Goal: Task Accomplishment & Management: Manage account settings

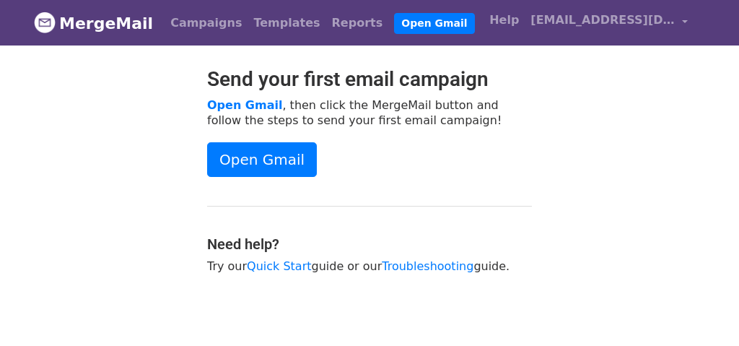
scroll to position [4, 0]
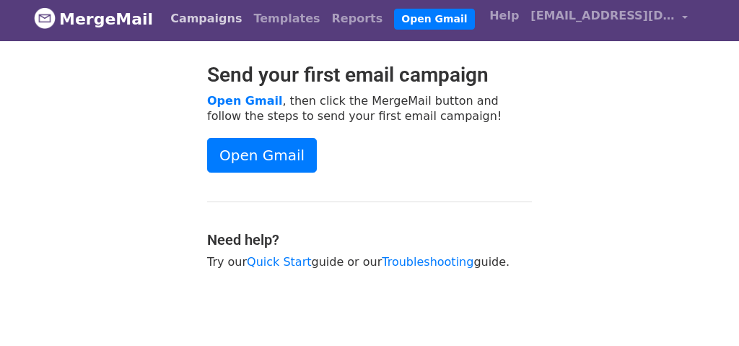
click at [195, 12] on link "Campaigns" at bounding box center [205, 18] width 83 height 29
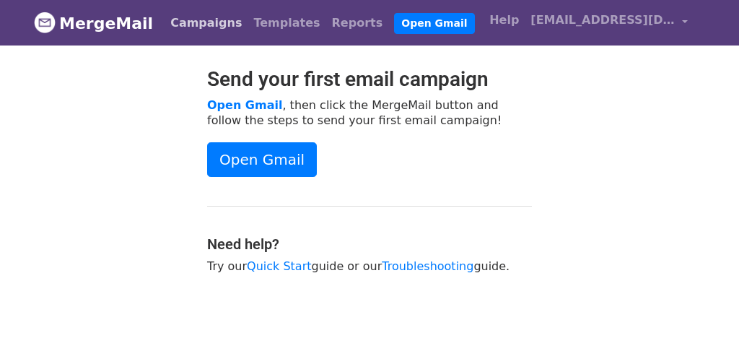
click at [196, 20] on link "Campaigns" at bounding box center [205, 23] width 83 height 29
click at [265, 25] on link "Templates" at bounding box center [286, 23] width 78 height 29
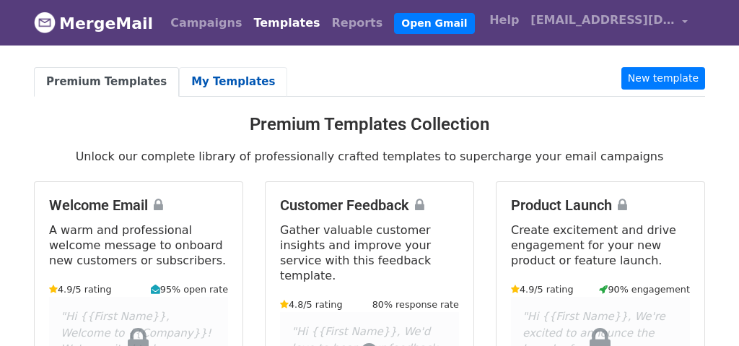
click at [227, 70] on link "My Templates" at bounding box center [233, 82] width 108 height 30
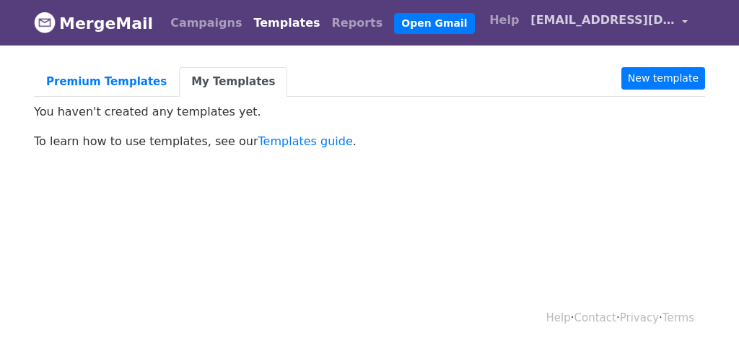
click at [682, 19] on link "[EMAIL_ADDRESS][DOMAIN_NAME]" at bounding box center [608, 23] width 169 height 34
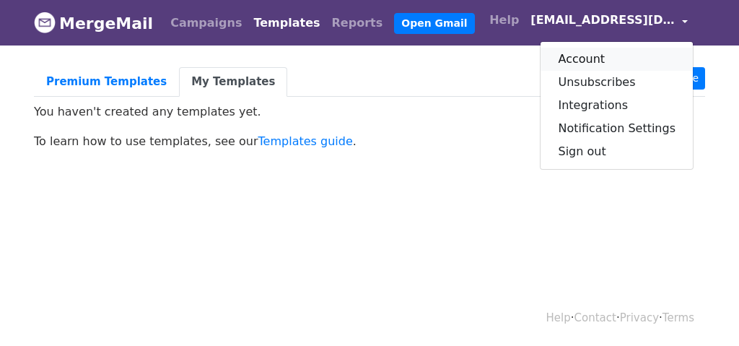
click at [613, 53] on link "Account" at bounding box center [616, 59] width 152 height 23
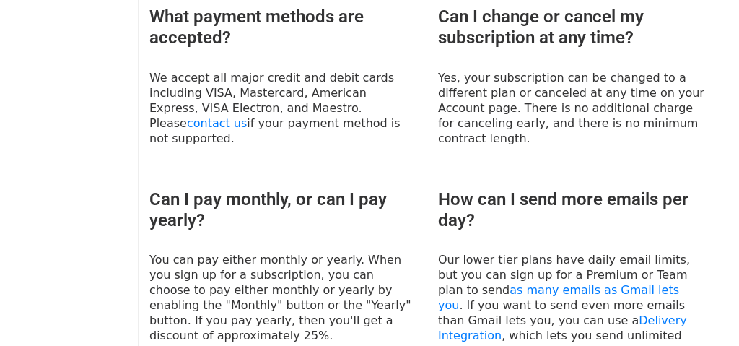
scroll to position [925, 0]
